Goal: Navigation & Orientation: Find specific page/section

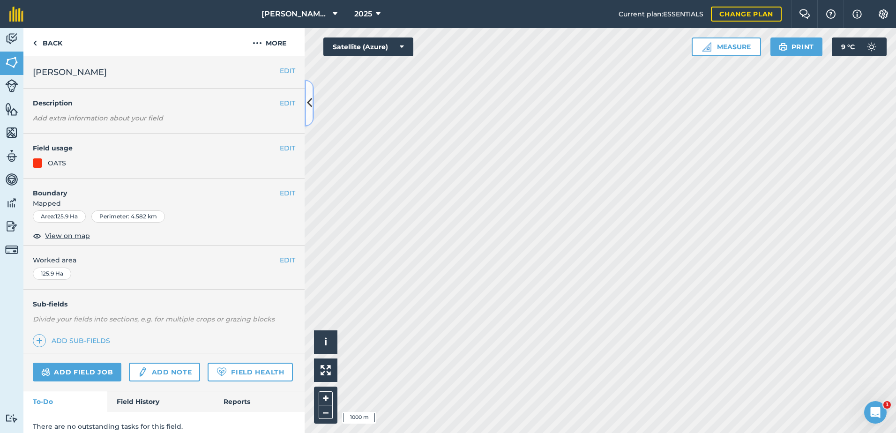
click at [312, 105] on icon at bounding box center [309, 103] width 5 height 16
